Goal: Information Seeking & Learning: Learn about a topic

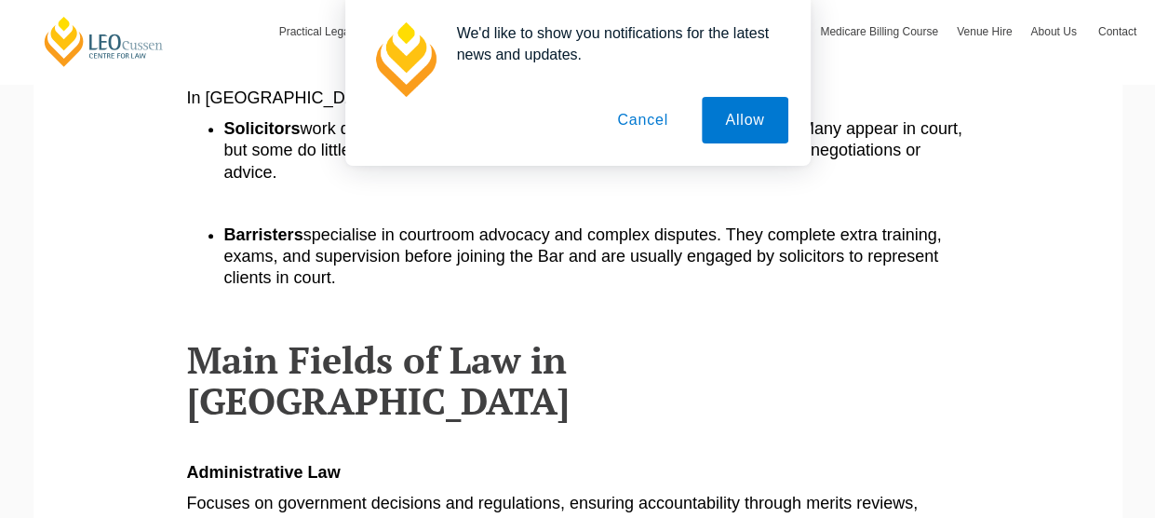
scroll to position [748, 0]
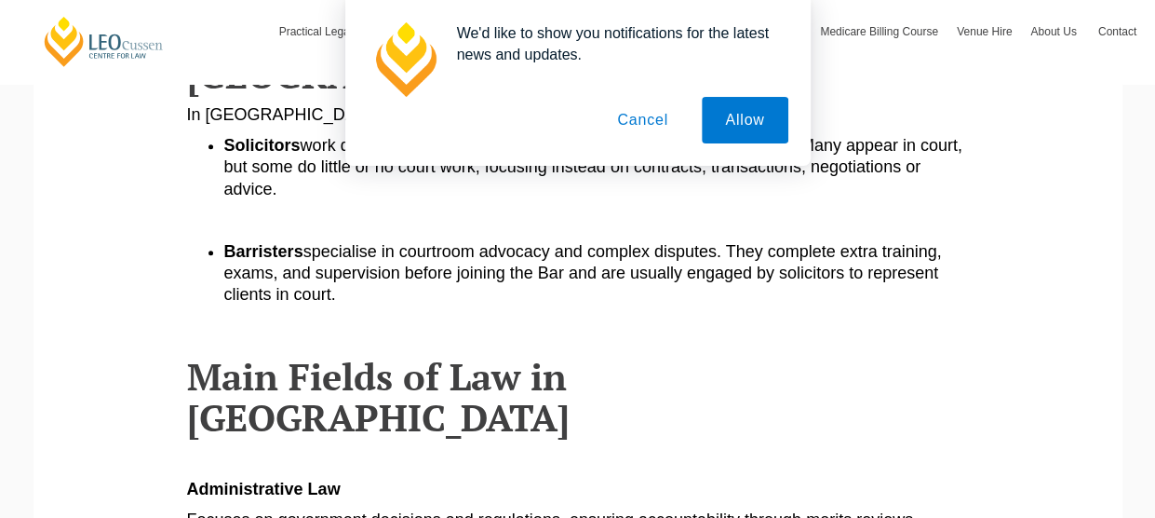
click at [653, 123] on button "Cancel" at bounding box center [643, 120] width 98 height 47
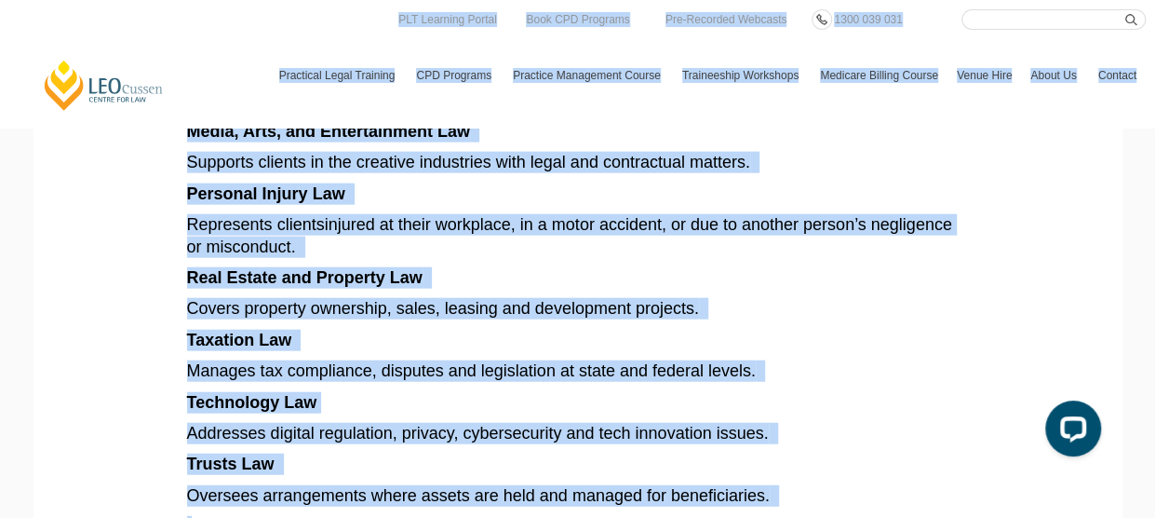
scroll to position [2021, 0]
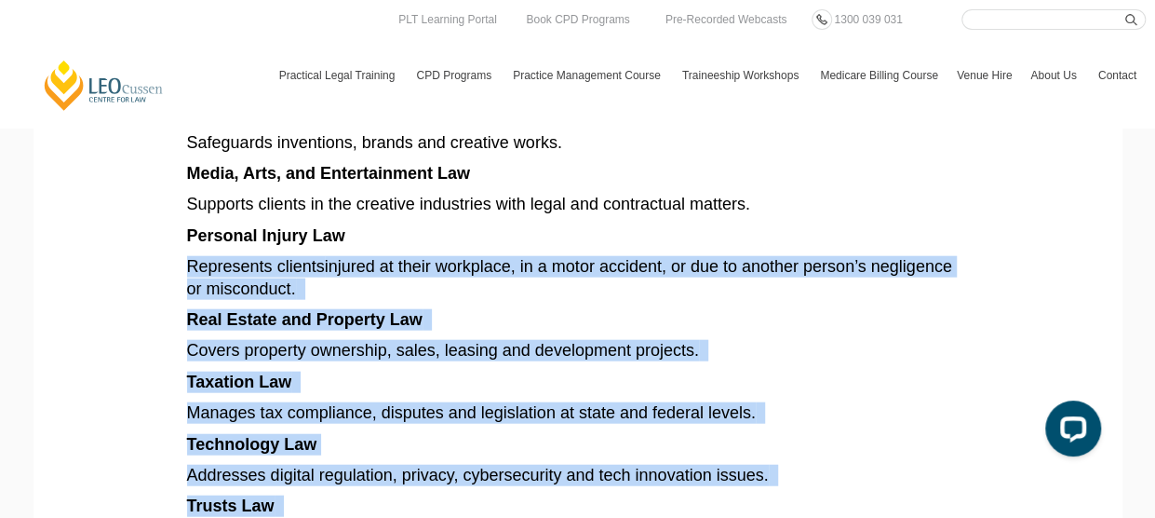
drag, startPoint x: 767, startPoint y: 425, endPoint x: 121, endPoint y: 201, distance: 683.9
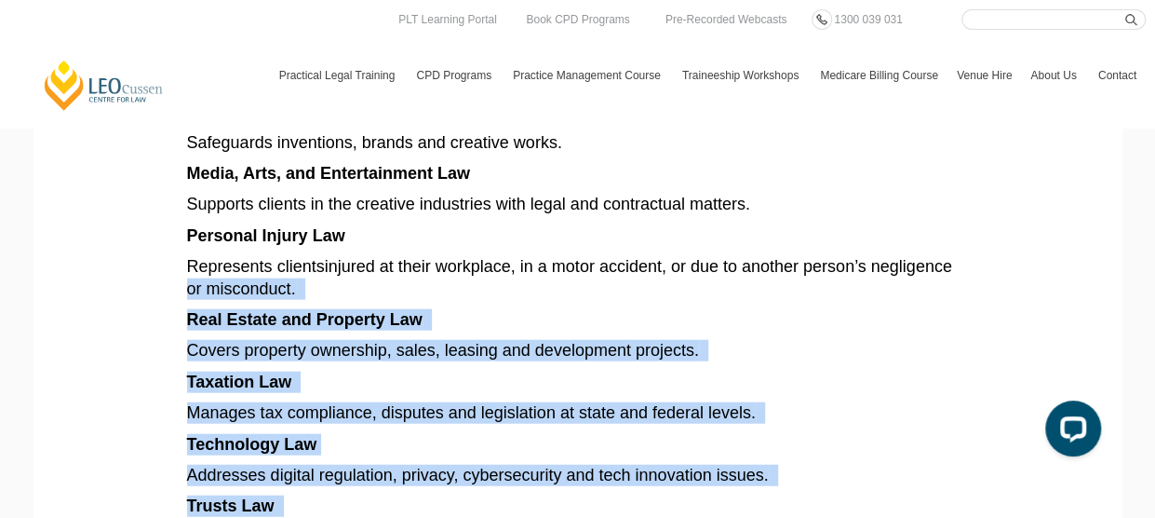
click at [786, 340] on p "Covers property ownership, sales, leasing and development projects." at bounding box center [578, 350] width 782 height 21
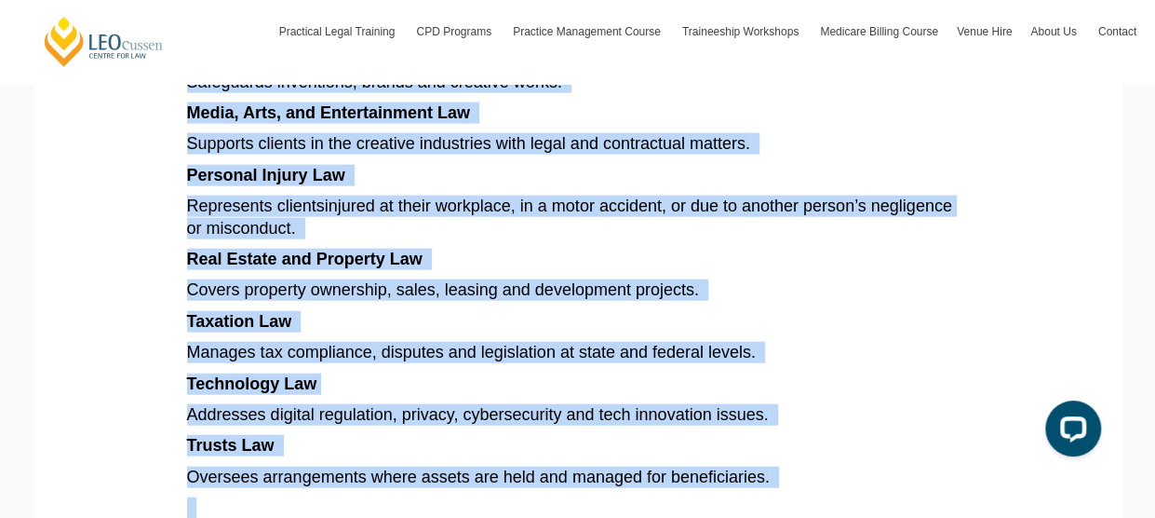
scroll to position [2083, 0]
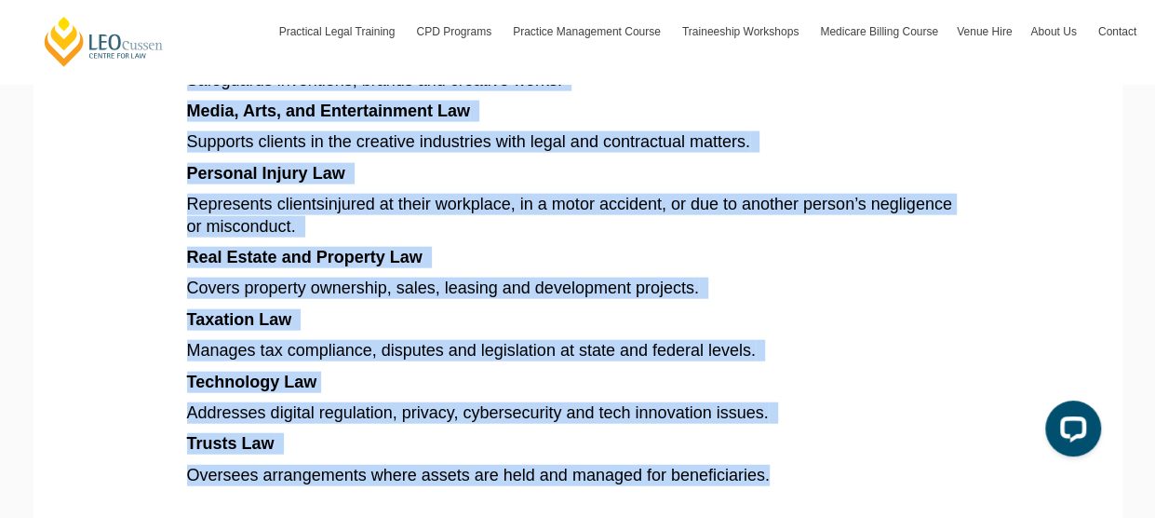
drag, startPoint x: 188, startPoint y: 184, endPoint x: 771, endPoint y: 388, distance: 617.4
copy article "Main Fields of Law in Australia Administrative Law Focuses on government decisi…"
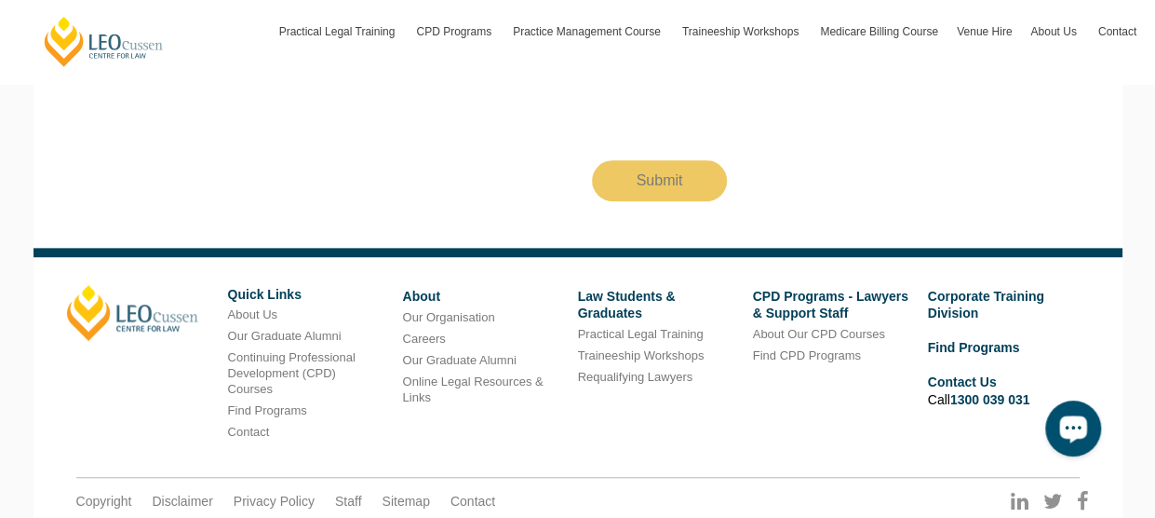
scroll to position [0, 0]
